Goal: Transaction & Acquisition: Purchase product/service

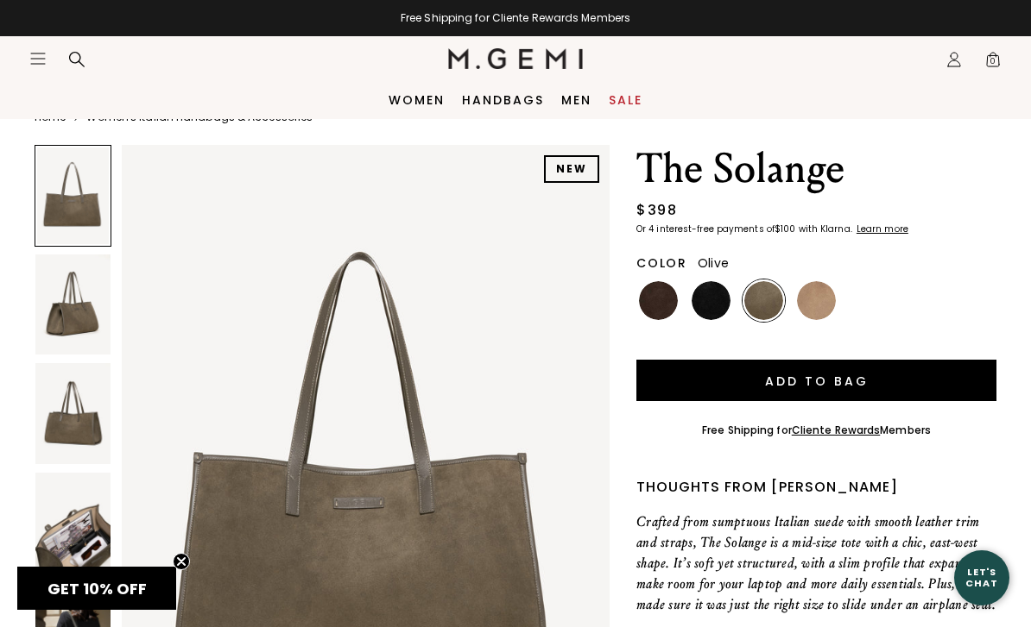
scroll to position [35, 0]
click at [830, 384] on button "Add to Bag" at bounding box center [816, 381] width 360 height 41
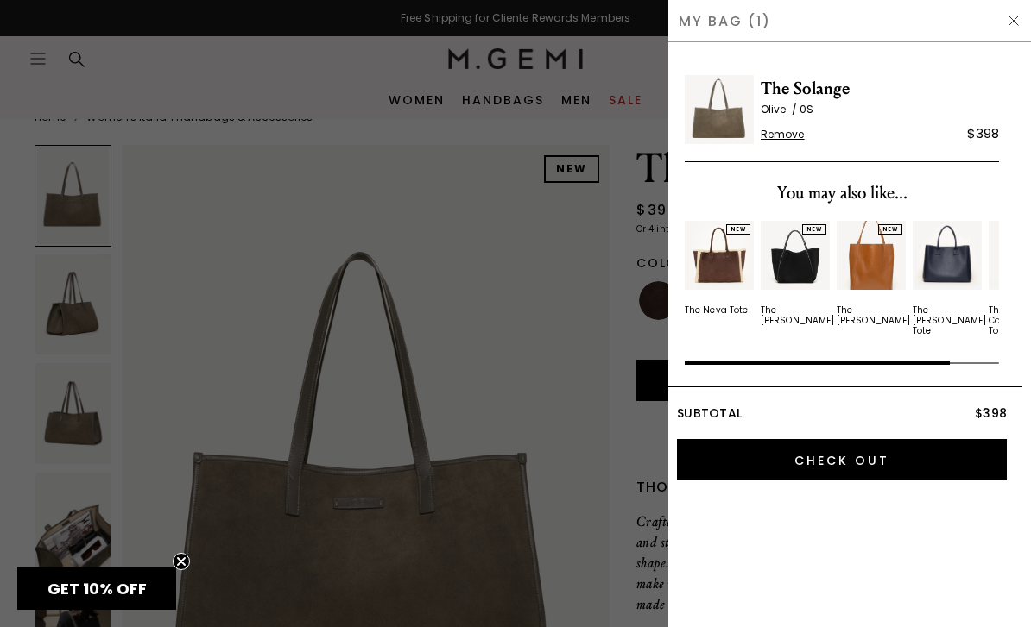
scroll to position [0, 0]
click at [854, 453] on input "Check Out" at bounding box center [842, 459] width 330 height 41
